Goal: Information Seeking & Learning: Check status

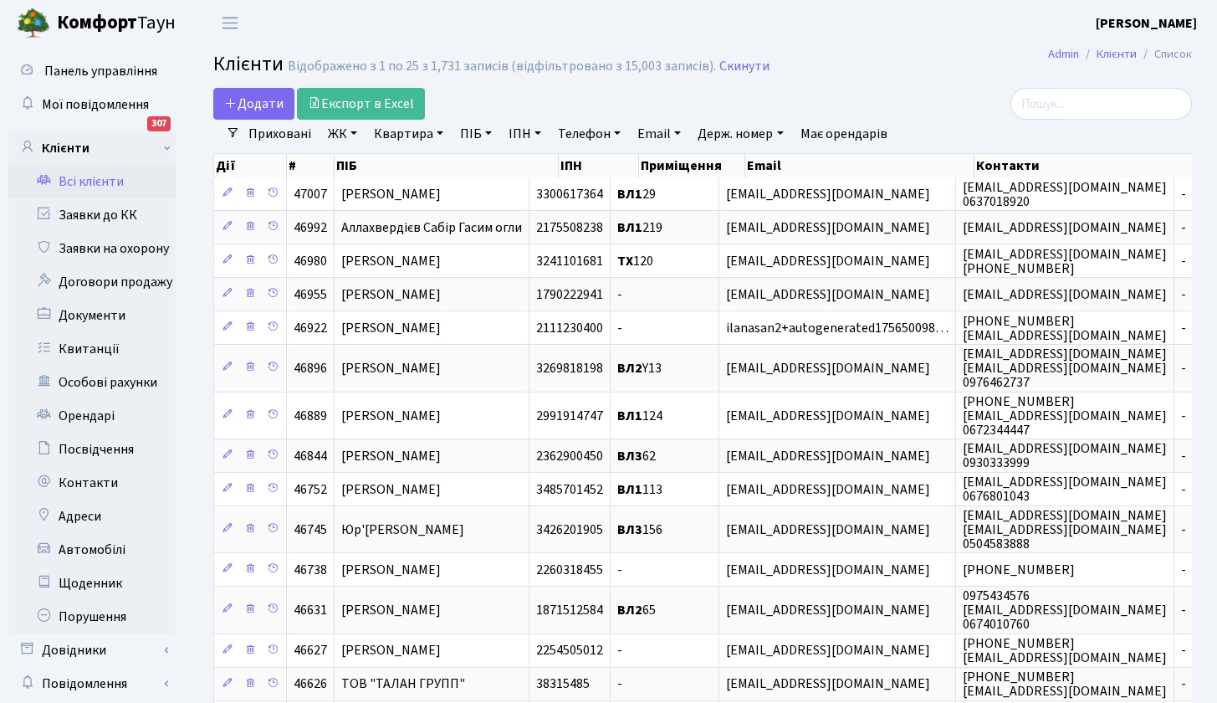
select select "25"
click at [475, 133] on link "ПІБ" at bounding box center [475, 134] width 45 height 28
click at [504, 168] on input "text" at bounding box center [503, 167] width 98 height 32
type input "C"
type input "Ступак"
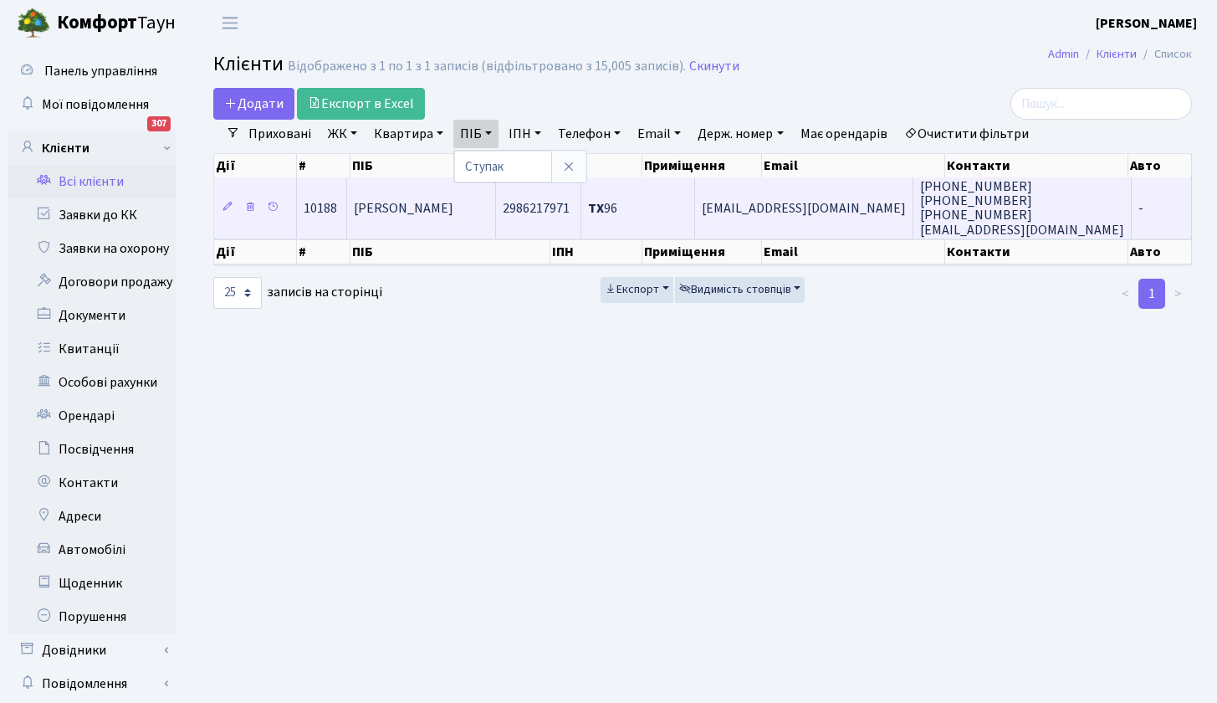
click at [415, 211] on span "[PERSON_NAME]" at bounding box center [404, 208] width 100 height 18
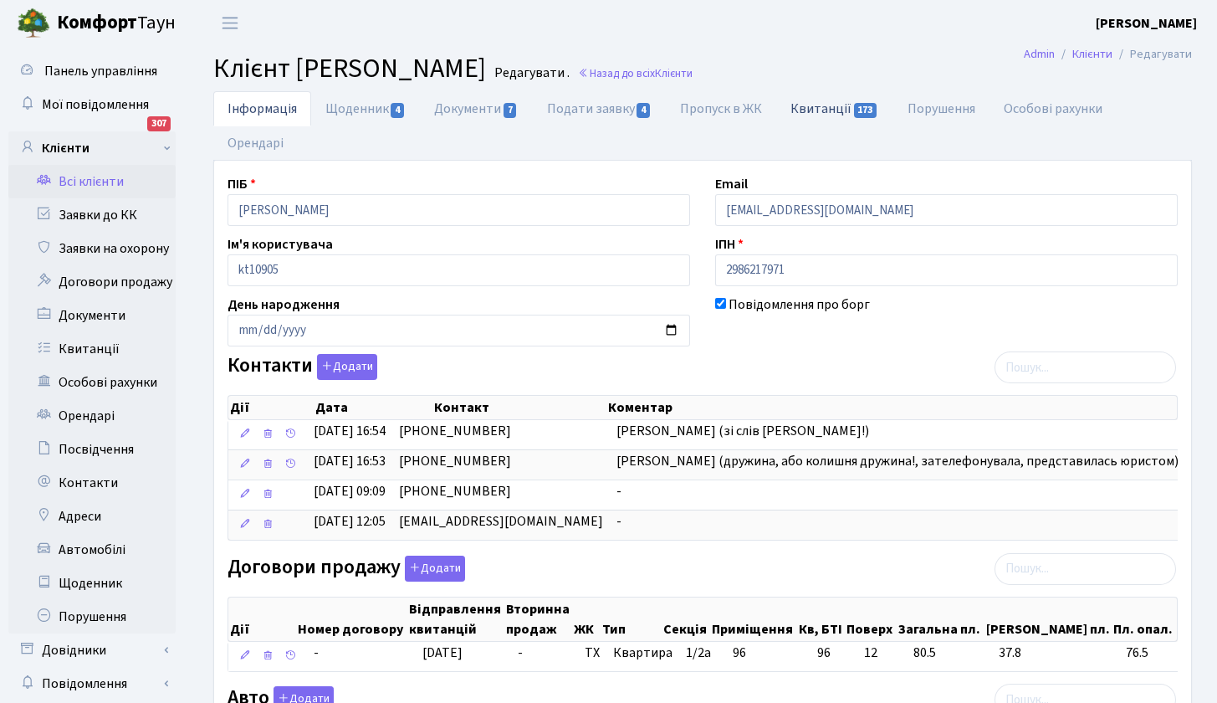
click at [820, 108] on link "Квитанції 173" at bounding box center [834, 108] width 116 height 34
select select "25"
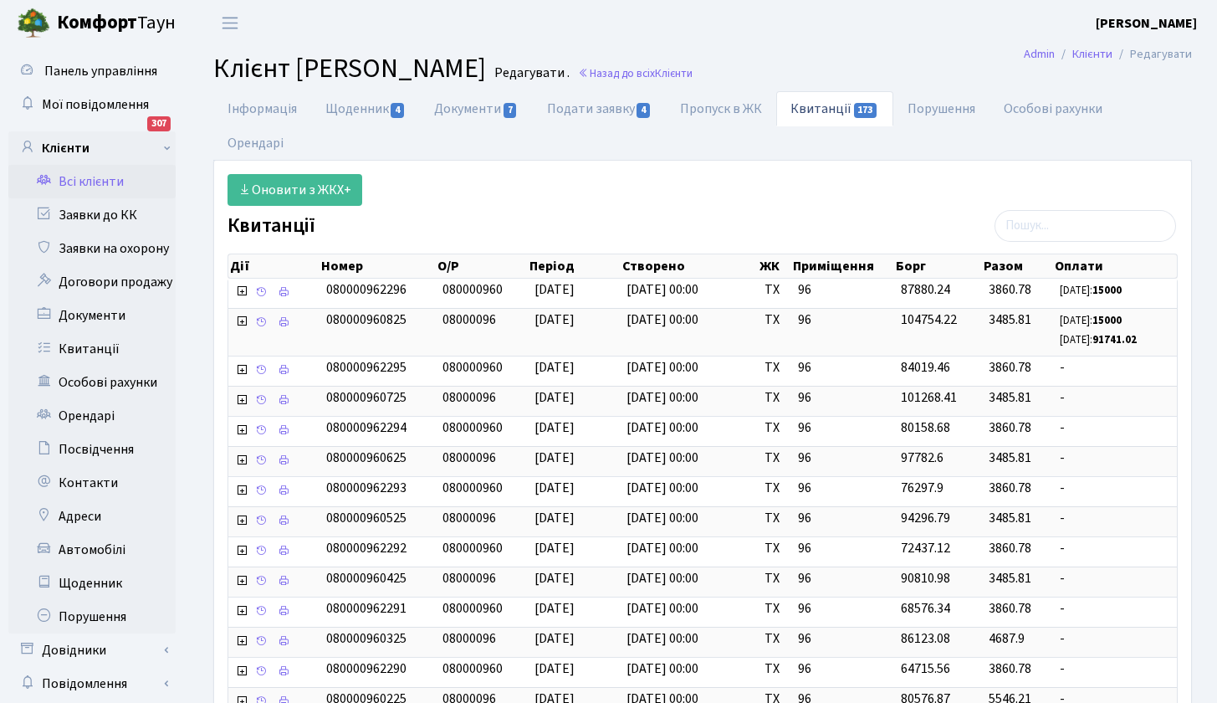
click at [103, 176] on link "Всі клієнти" at bounding box center [91, 181] width 167 height 33
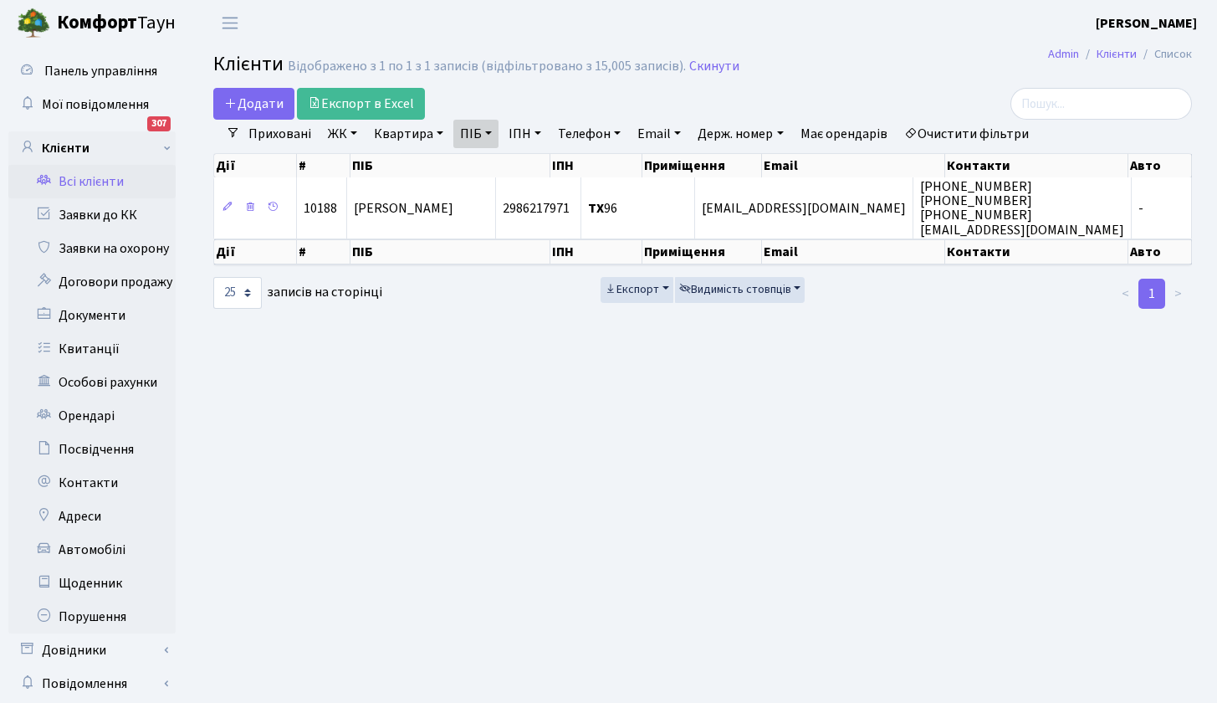
select select "25"
click at [486, 135] on link "ПІБ" at bounding box center [475, 134] width 45 height 28
click at [573, 167] on icon at bounding box center [568, 166] width 13 height 13
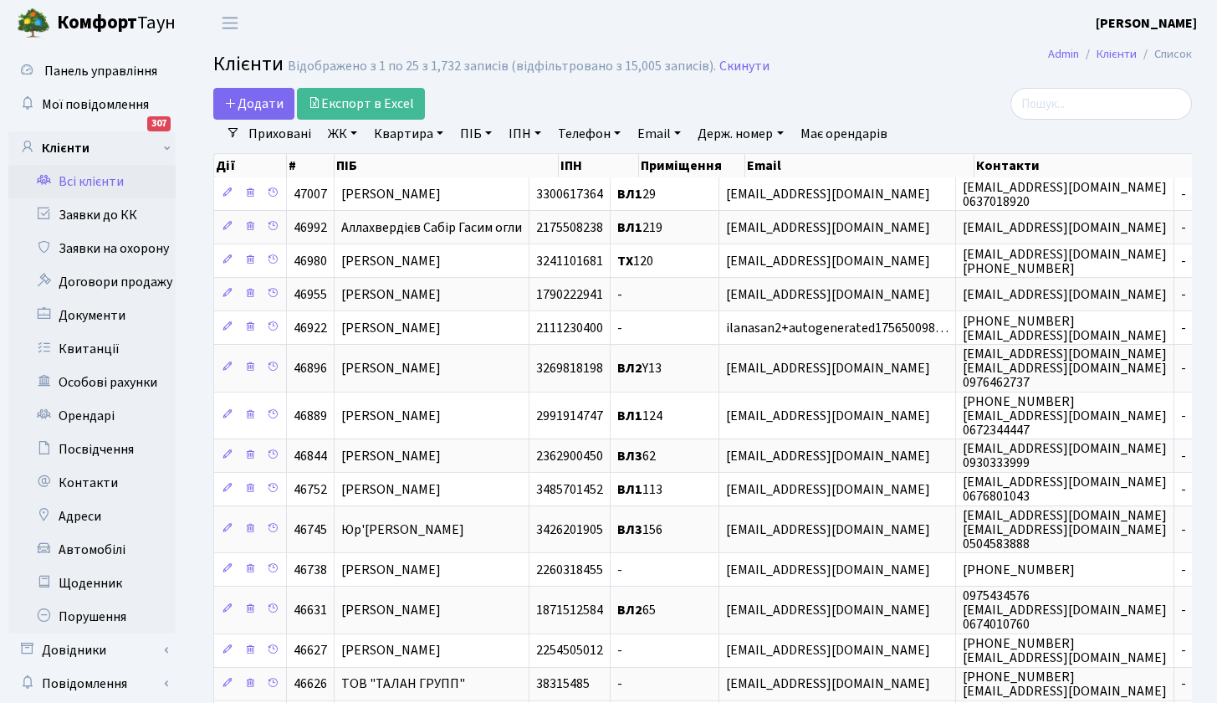
click at [421, 134] on link "Квартира" at bounding box center [408, 134] width 83 height 28
type input "60"
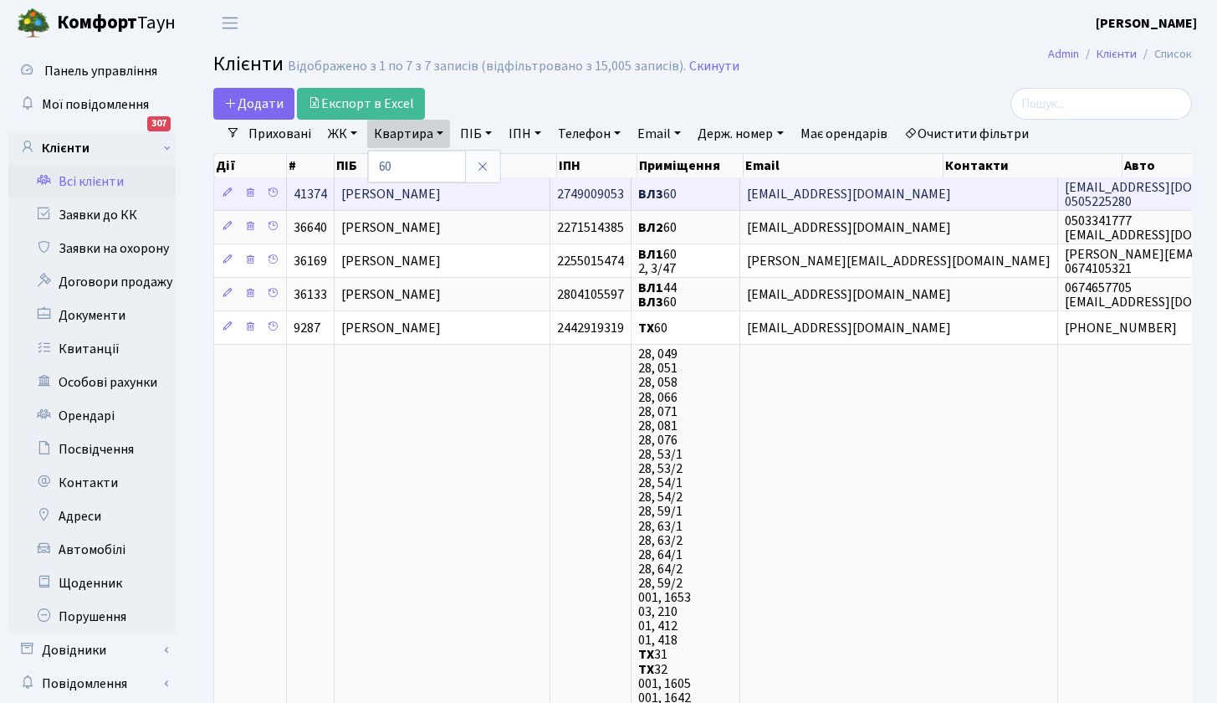
click at [405, 193] on span "[PERSON_NAME]" at bounding box center [391, 194] width 100 height 18
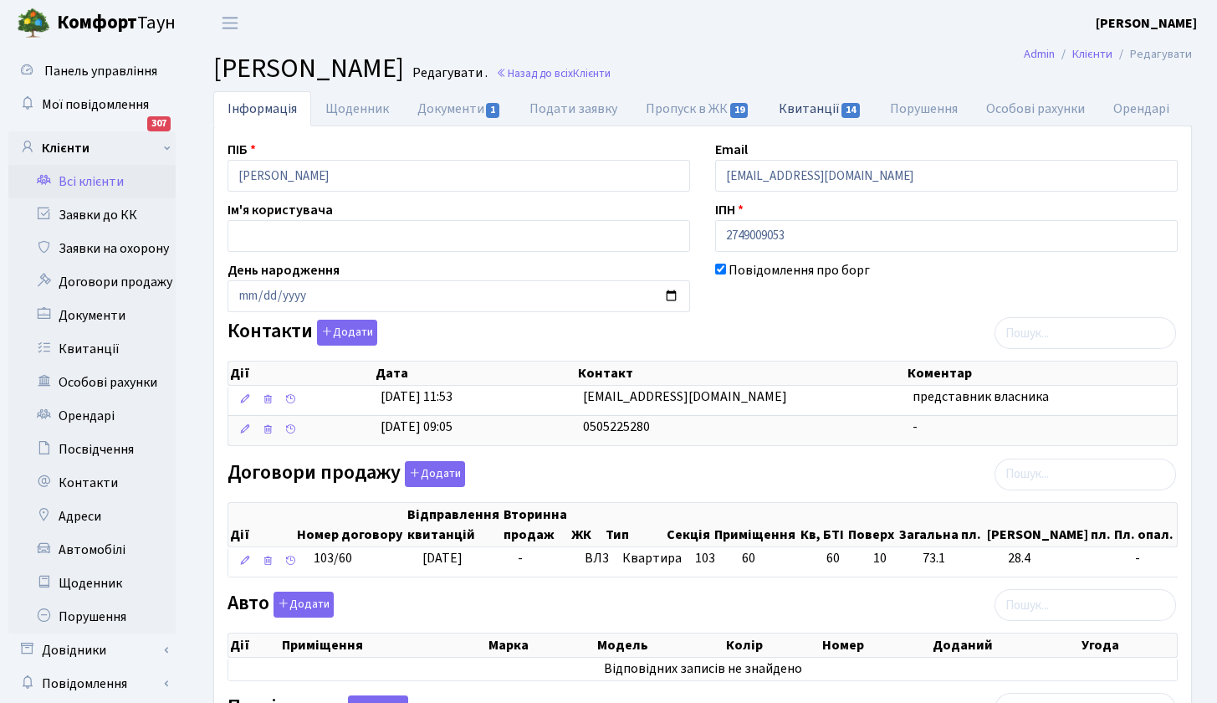
click at [819, 107] on link "Квитанції 14" at bounding box center [819, 108] width 111 height 34
select select "25"
